Goal: Task Accomplishment & Management: Manage account settings

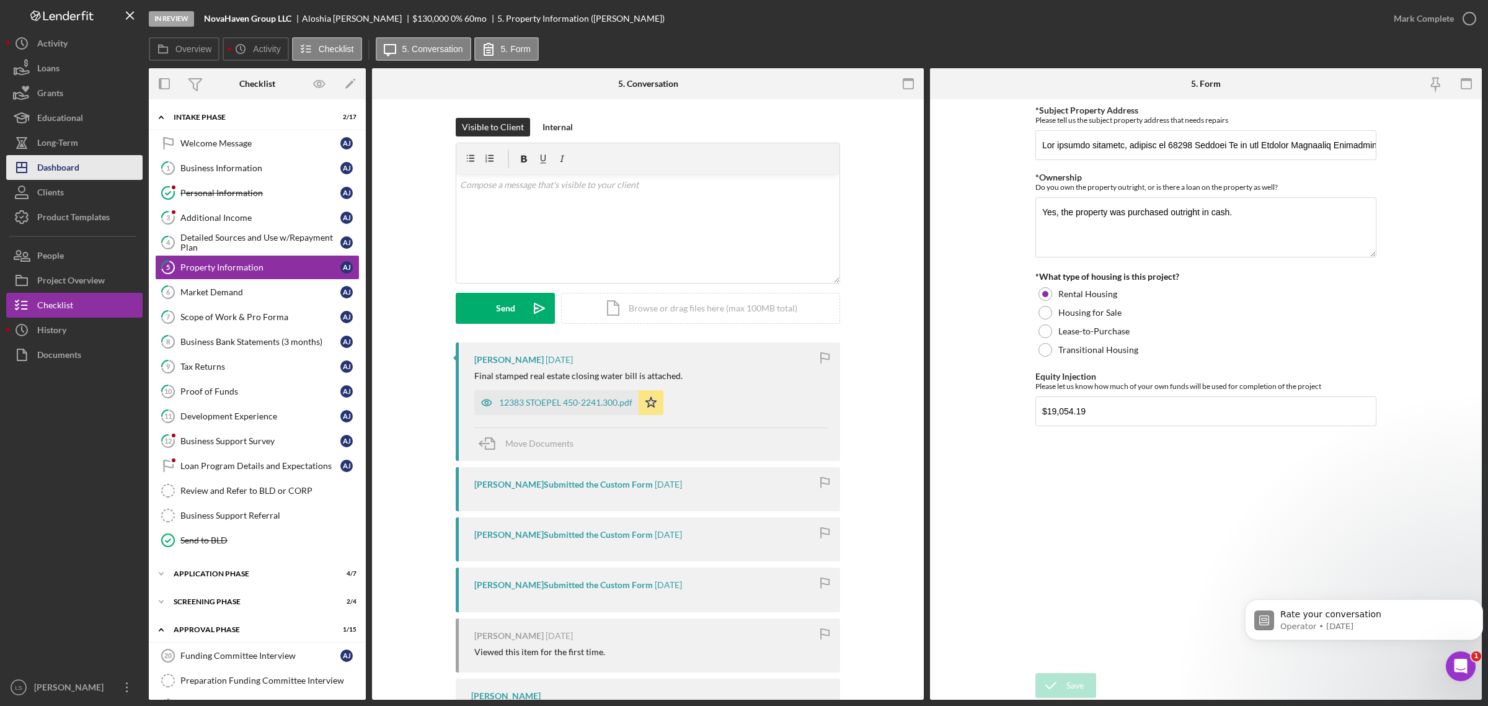
click at [51, 169] on div "Dashboard" at bounding box center [58, 169] width 42 height 28
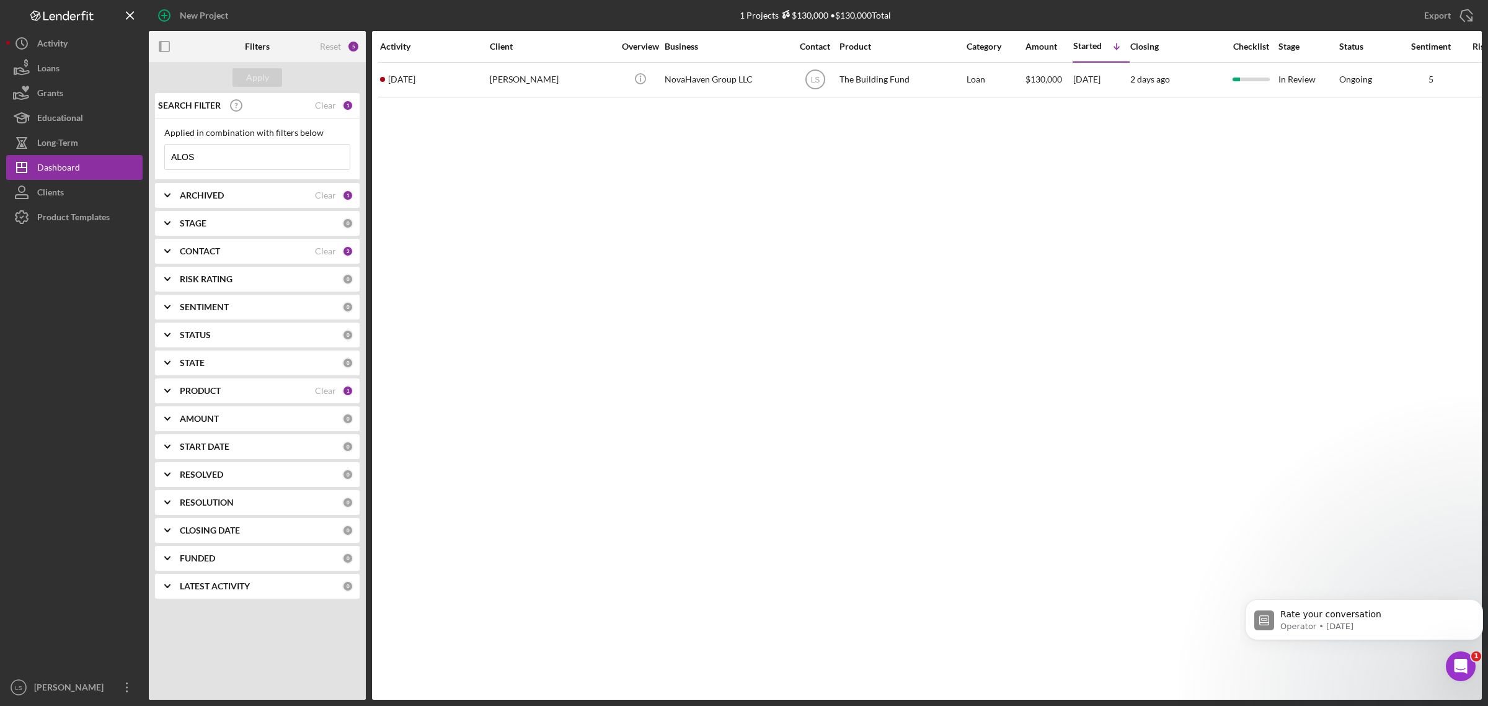
click at [230, 162] on input "ALOS" at bounding box center [257, 156] width 185 height 25
type input "A"
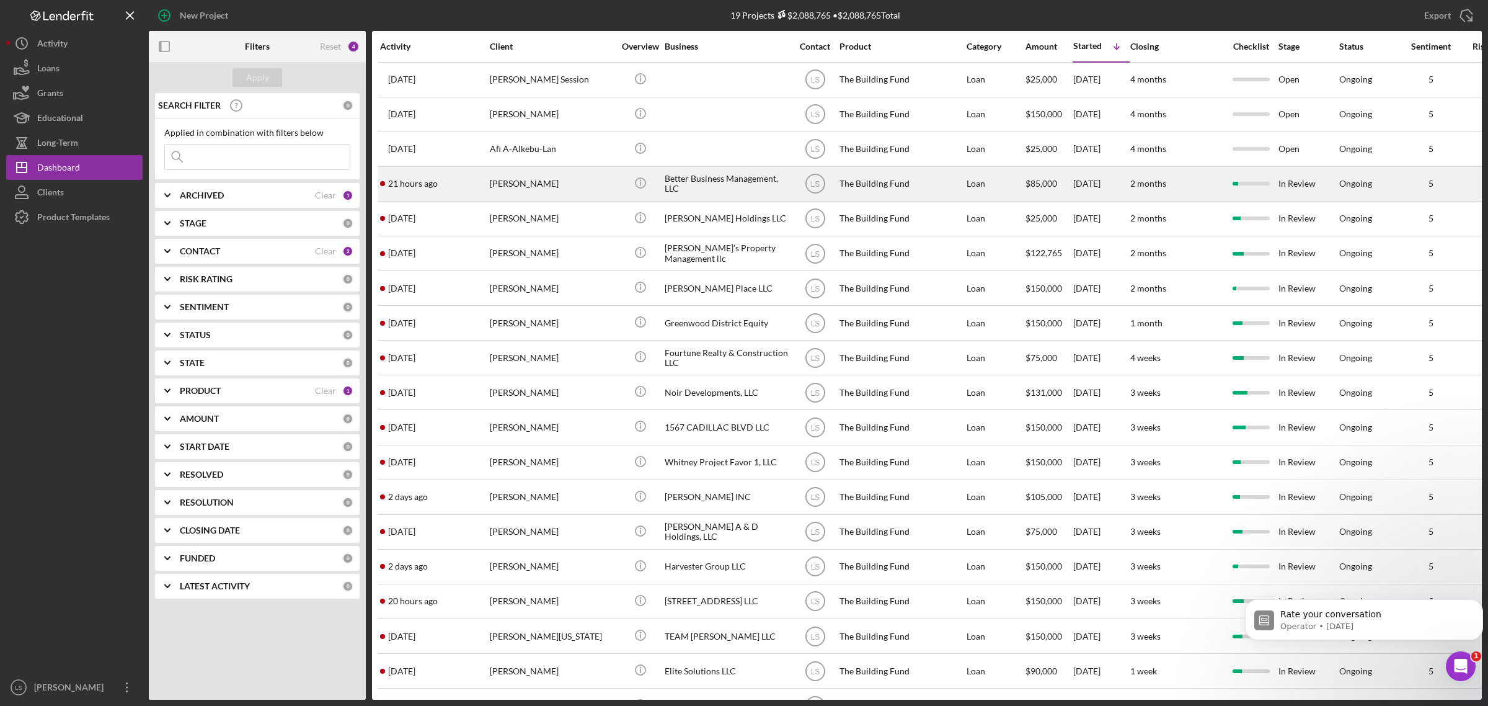
click at [574, 195] on div "[PERSON_NAME]" at bounding box center [552, 183] width 124 height 33
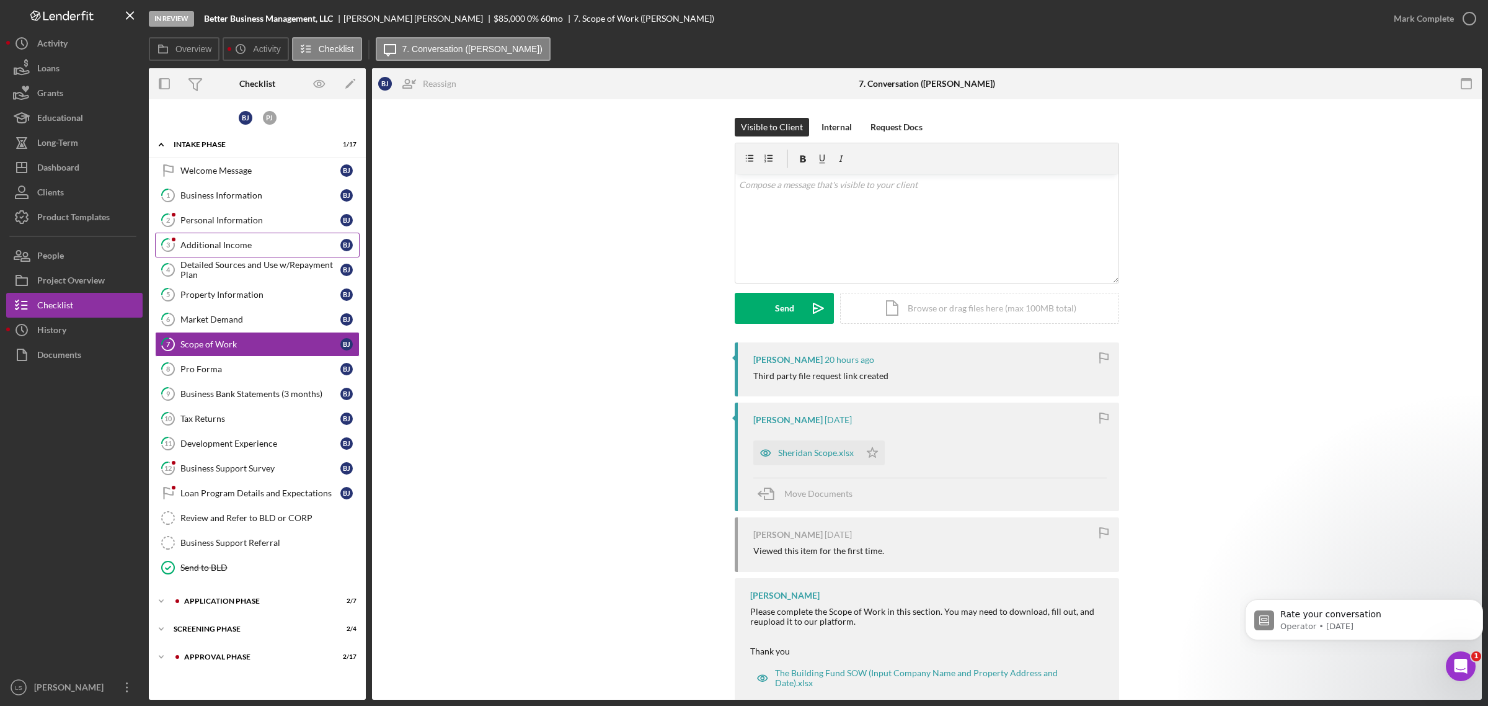
click at [250, 243] on div "Additional Income" at bounding box center [260, 245] width 160 height 10
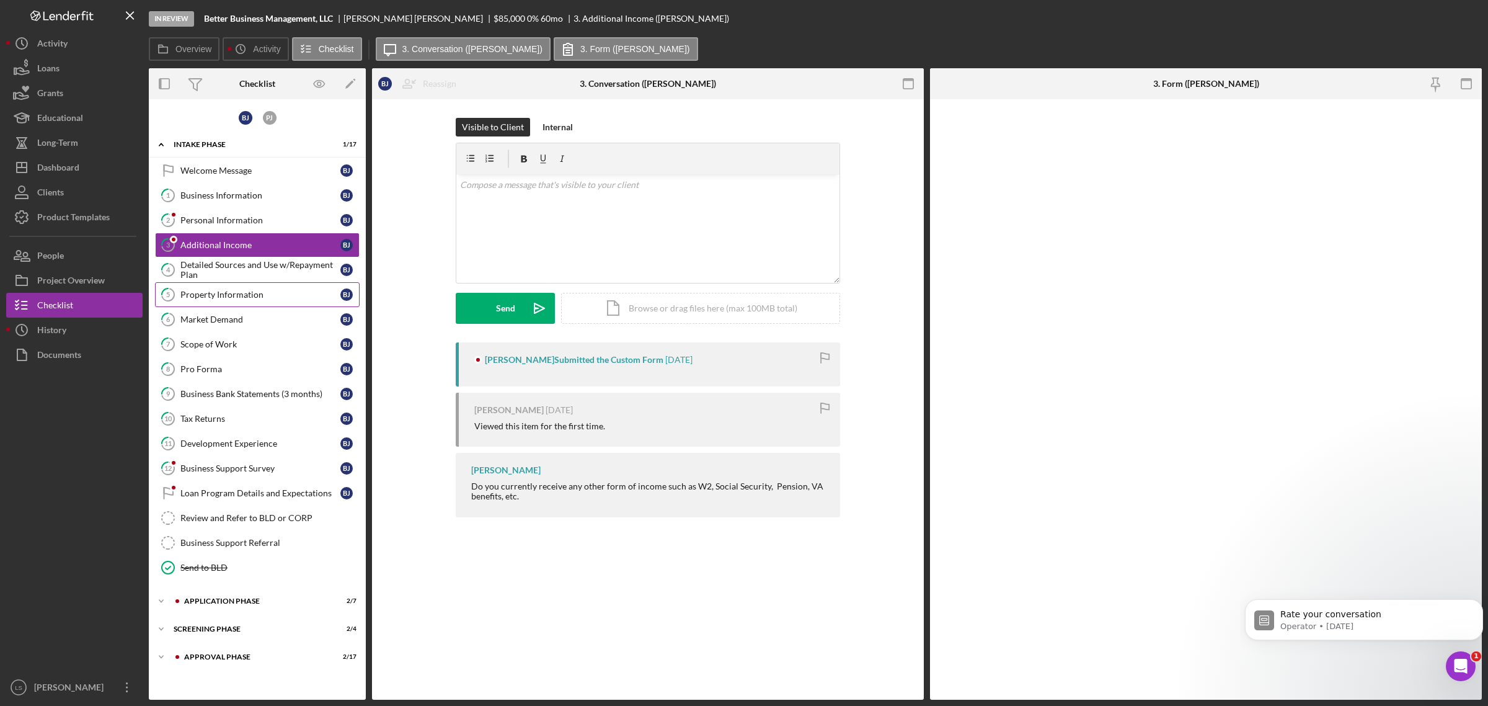
click at [234, 291] on div "Property Information" at bounding box center [260, 295] width 160 height 10
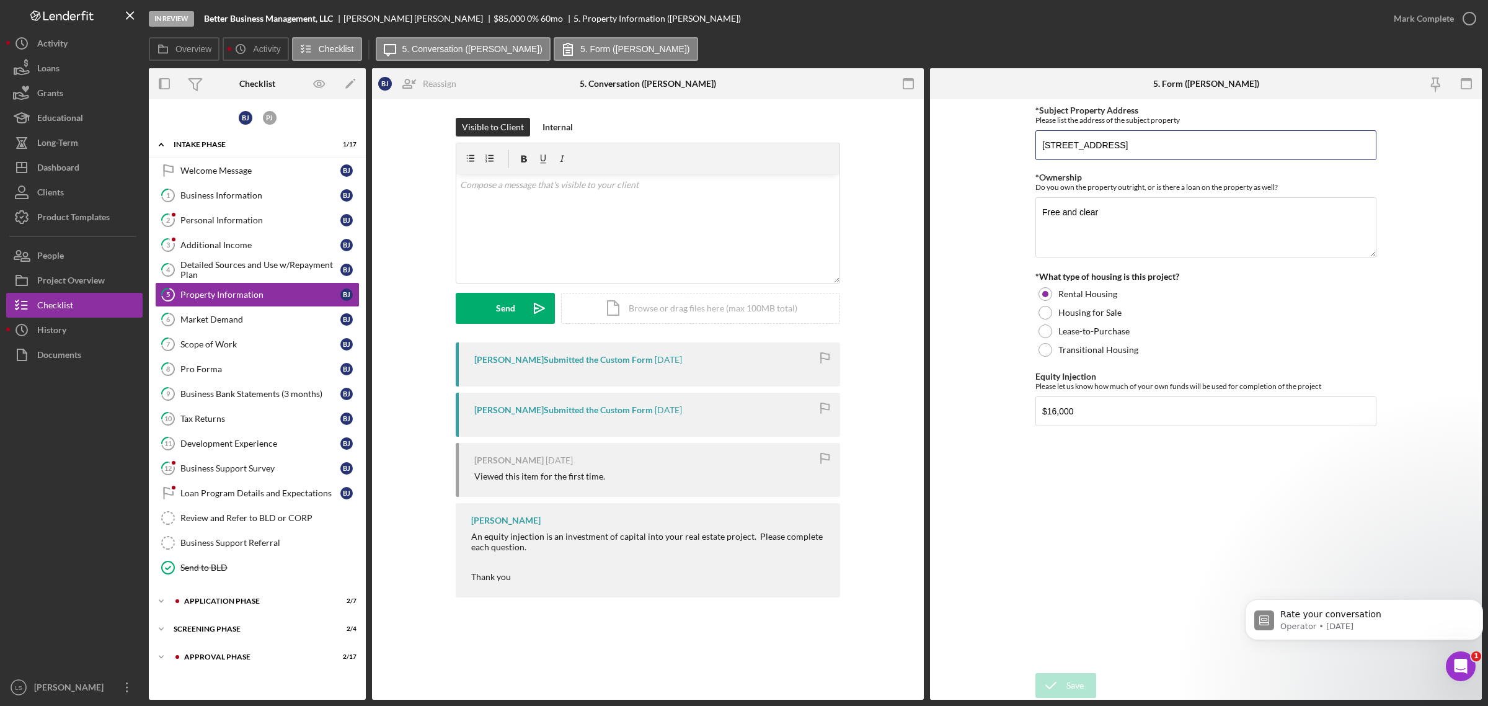
drag, startPoint x: 1195, startPoint y: 144, endPoint x: 1034, endPoint y: 135, distance: 162.1
click at [1034, 135] on form "*Subject Property Address Please list the address of the subject property [STRE…" at bounding box center [1206, 399] width 552 height 600
